Goal: Task Accomplishment & Management: Manage account settings

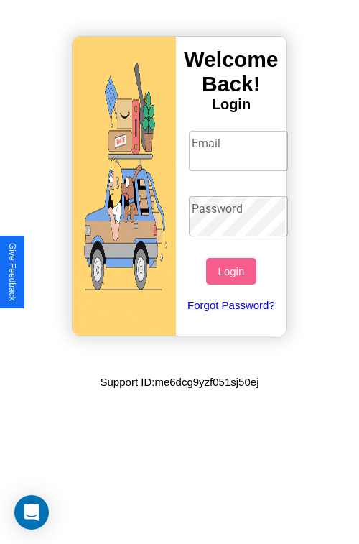
click at [240, 150] on input "Email" at bounding box center [239, 151] width 100 height 40
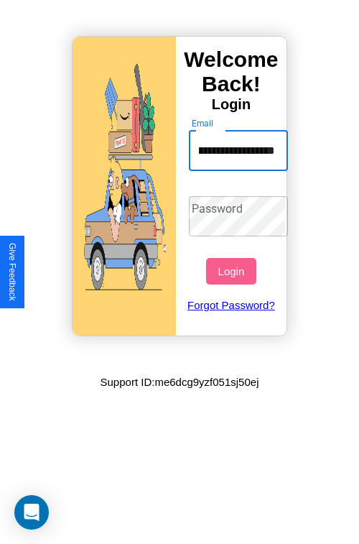
scroll to position [0, 71]
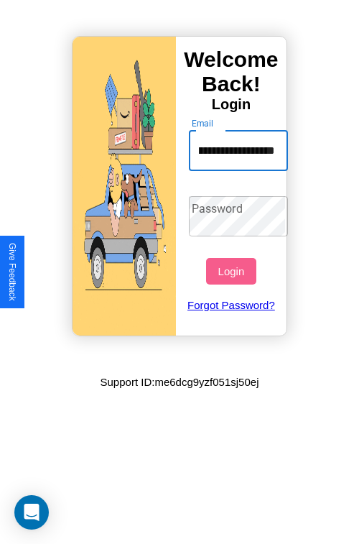
type input "**********"
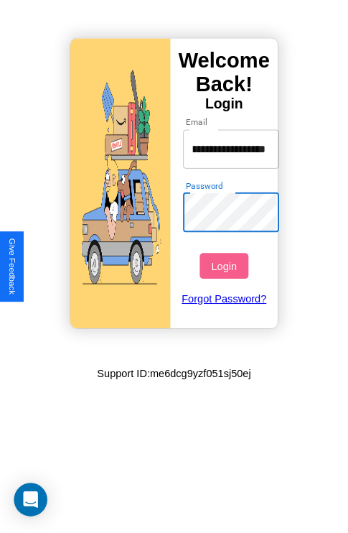
scroll to position [0, 0]
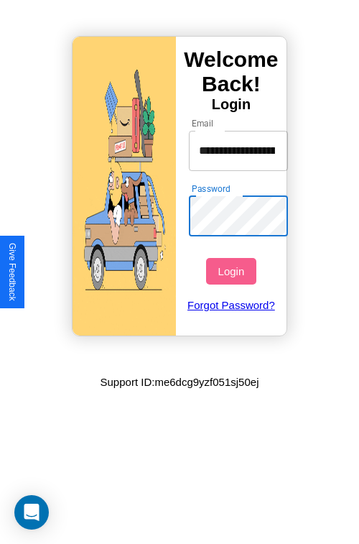
click at [233, 271] on button "Login" at bounding box center [231, 271] width 50 height 27
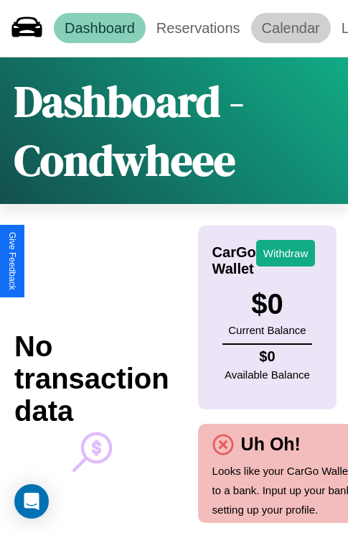
click at [291, 28] on link "Calendar" at bounding box center [291, 28] width 80 height 30
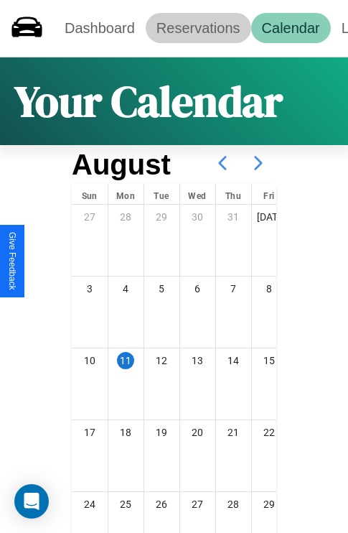
click at [198, 28] on link "Reservations" at bounding box center [199, 28] width 106 height 30
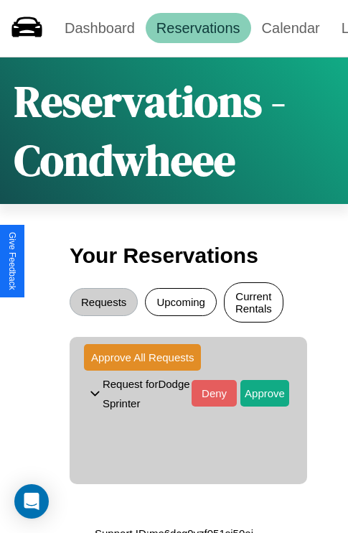
click at [254, 304] on button "Current Rentals" at bounding box center [254, 302] width 60 height 40
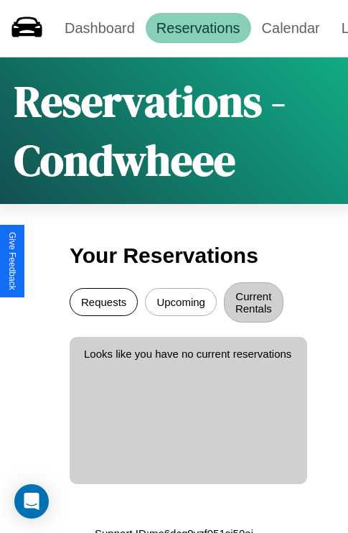
click at [103, 304] on button "Requests" at bounding box center [104, 302] width 68 height 28
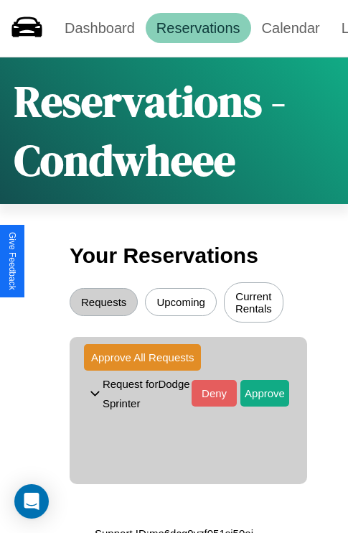
scroll to position [17, 0]
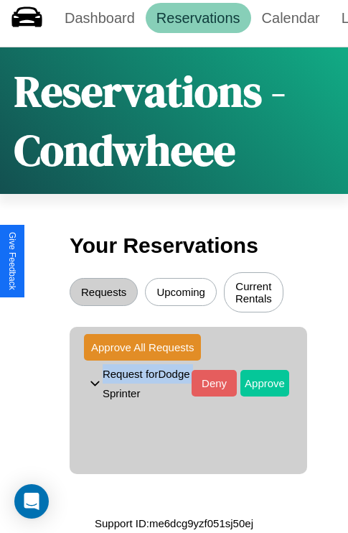
click at [254, 378] on button "Approve" at bounding box center [265, 383] width 49 height 27
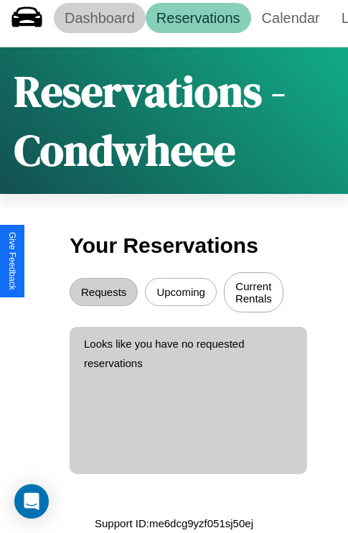
click at [99, 13] on link "Dashboard" at bounding box center [100, 18] width 92 height 30
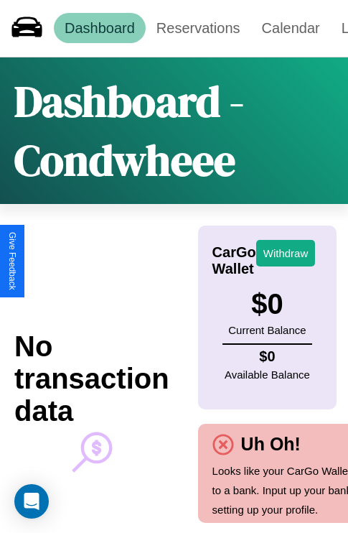
scroll to position [45, 37]
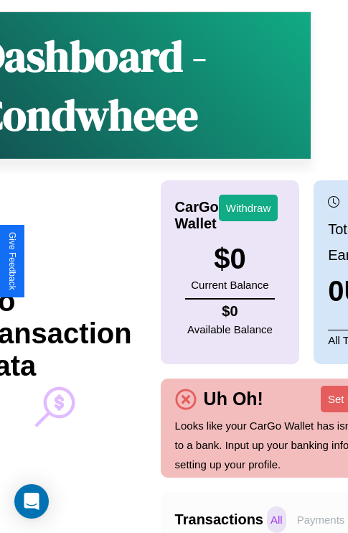
click at [321, 519] on p "Payments" at bounding box center [321, 519] width 55 height 27
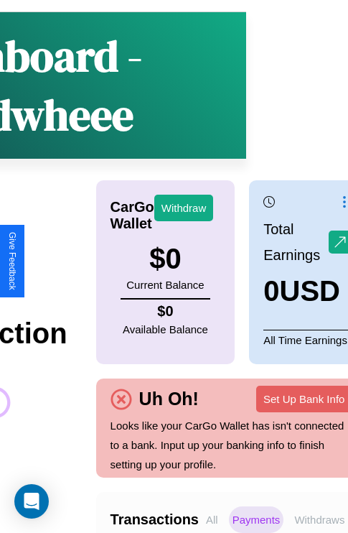
click at [320, 519] on p "Withdraws" at bounding box center [319, 519] width 57 height 27
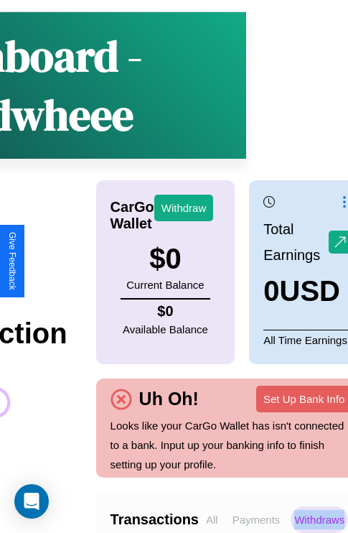
click at [320, 519] on p "Withdraws" at bounding box center [319, 519] width 57 height 27
click at [256, 519] on p "Payments" at bounding box center [256, 519] width 55 height 27
